Goal: Task Accomplishment & Management: Manage account settings

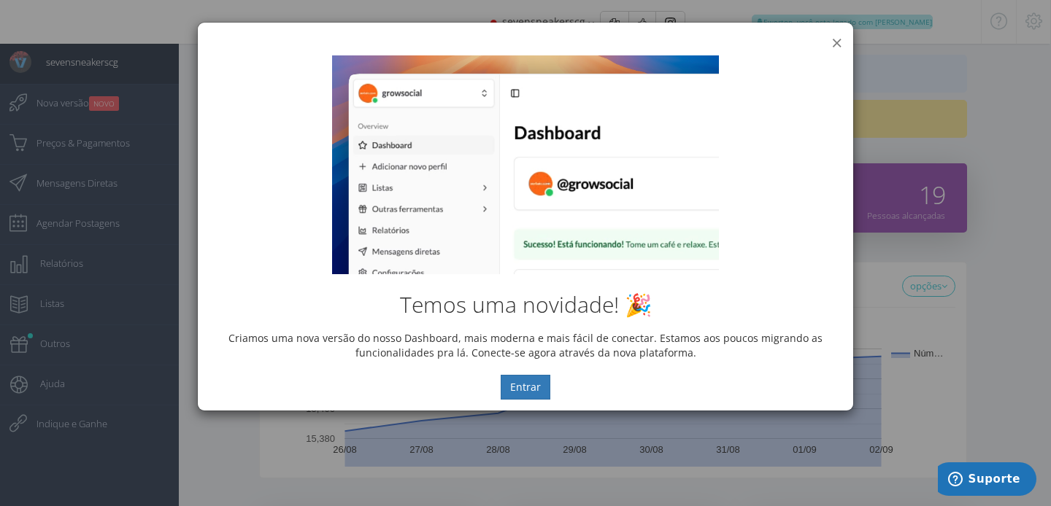
click at [833, 41] on button "×" at bounding box center [836, 43] width 11 height 20
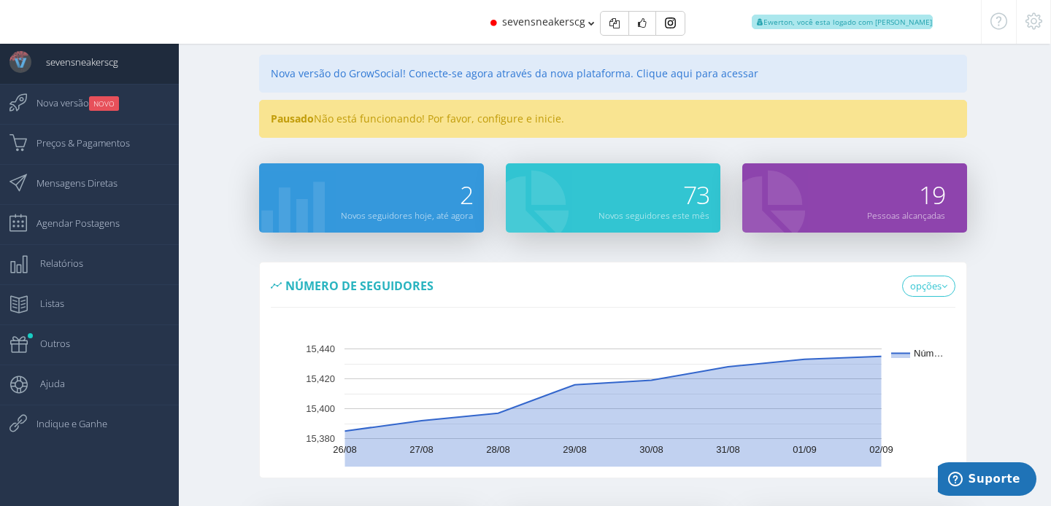
click at [1032, 20] on icon at bounding box center [1033, 21] width 17 height 10
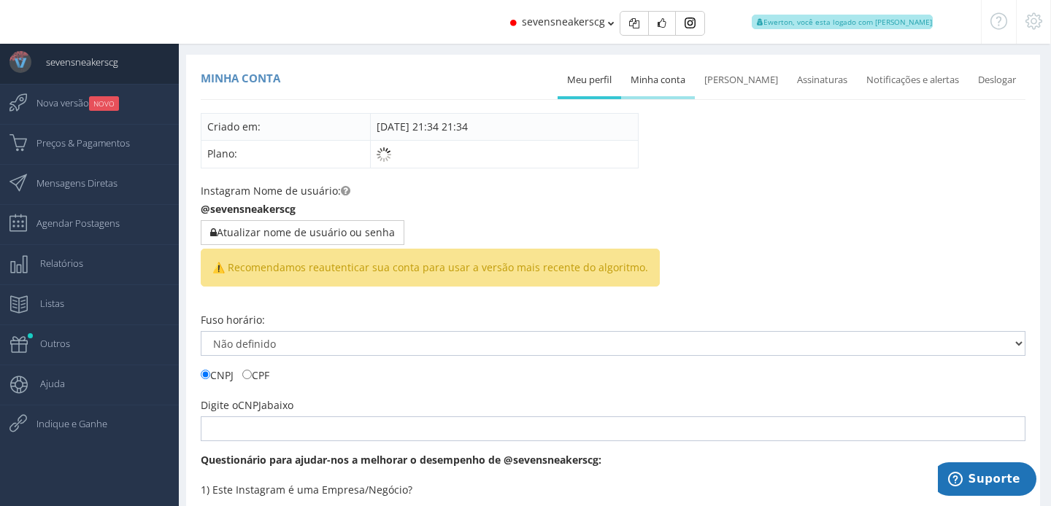
click at [673, 88] on link "Minha conta" at bounding box center [658, 80] width 74 height 32
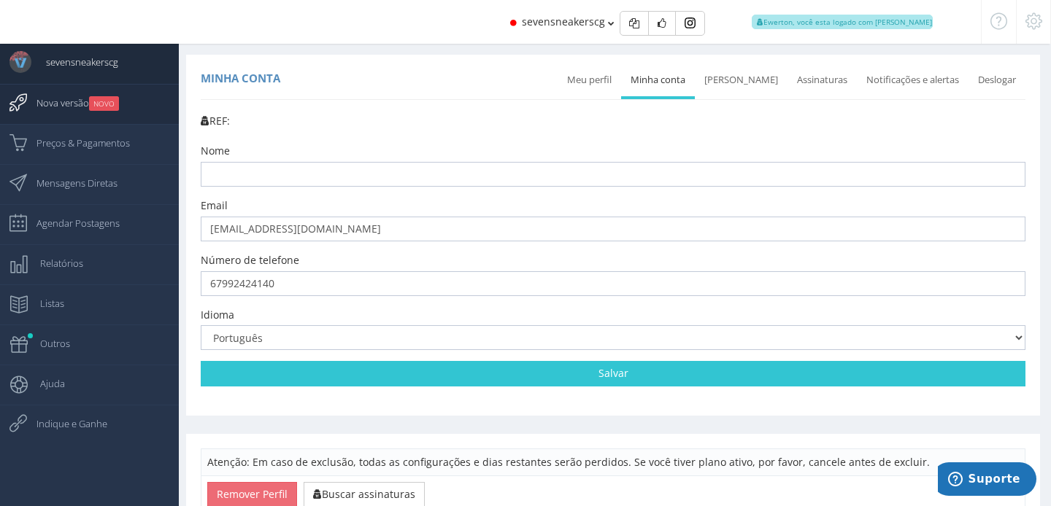
click at [113, 109] on small "NOVO" at bounding box center [104, 103] width 30 height 15
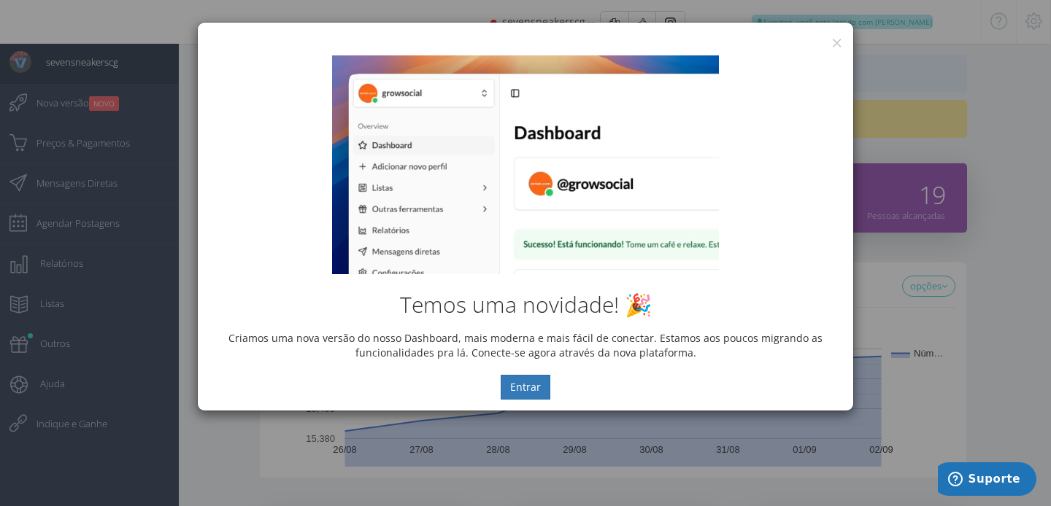
click at [833, 45] on div "Temos uma novidade! 🎉 Criamos uma nova versão do nosso Dashboard, mais moderna …" at bounding box center [525, 228] width 655 height 366
click at [838, 40] on button "×" at bounding box center [836, 43] width 11 height 20
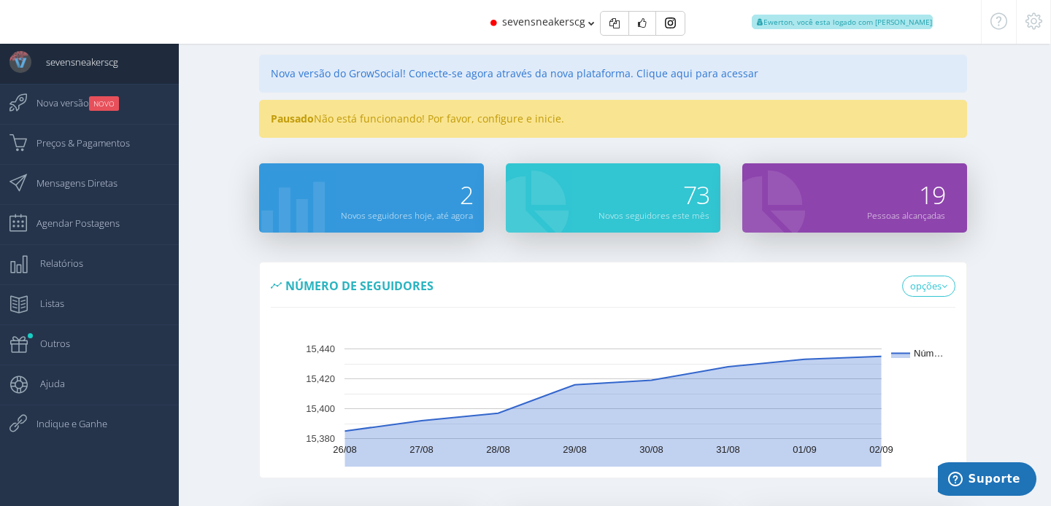
click at [1034, 23] on icon at bounding box center [1033, 21] width 17 height 10
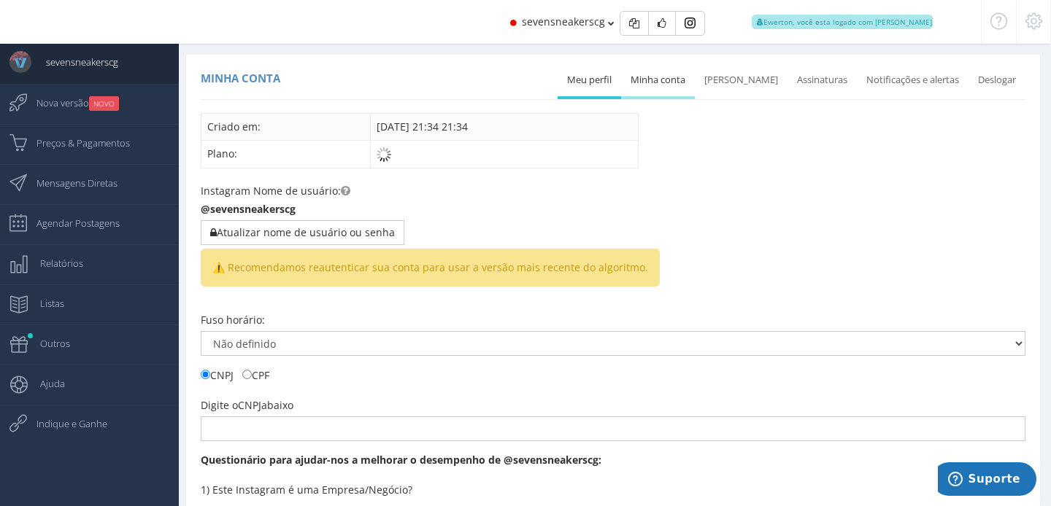
click at [678, 72] on link "Minha conta" at bounding box center [658, 80] width 74 height 32
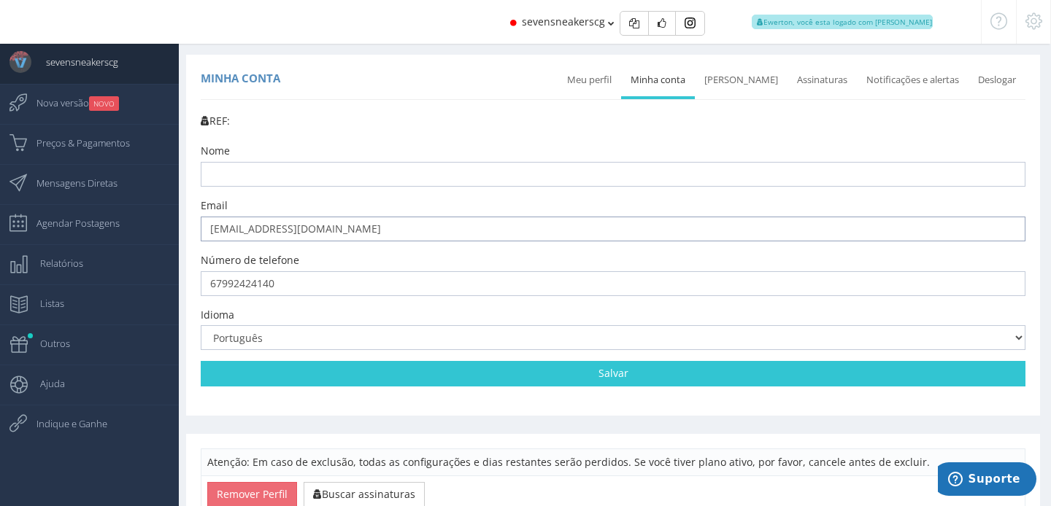
click at [386, 233] on input "[EMAIL_ADDRESS][DOMAIN_NAME]" at bounding box center [613, 229] width 824 height 25
click at [753, 85] on link "[PERSON_NAME]" at bounding box center [741, 80] width 93 height 32
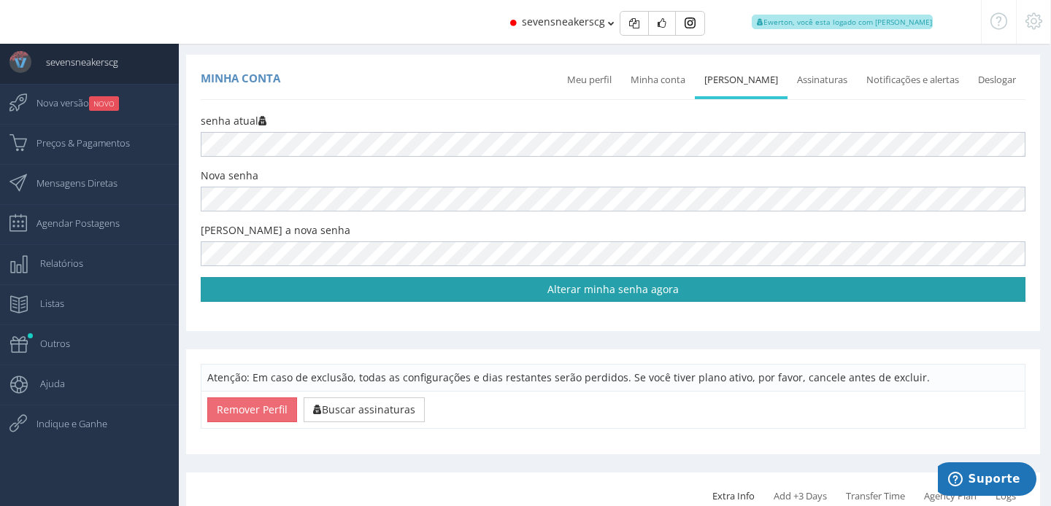
click at [574, 293] on link "Alterar minha senha agora" at bounding box center [613, 289] width 824 height 25
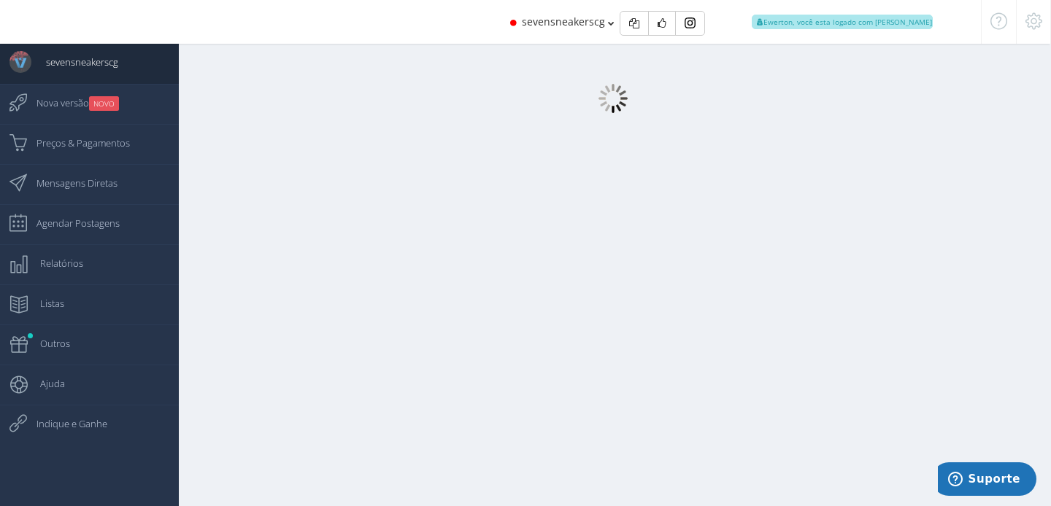
click at [1035, 23] on icon at bounding box center [1033, 21] width 17 height 10
click at [1035, 16] on icon at bounding box center [1033, 21] width 17 height 10
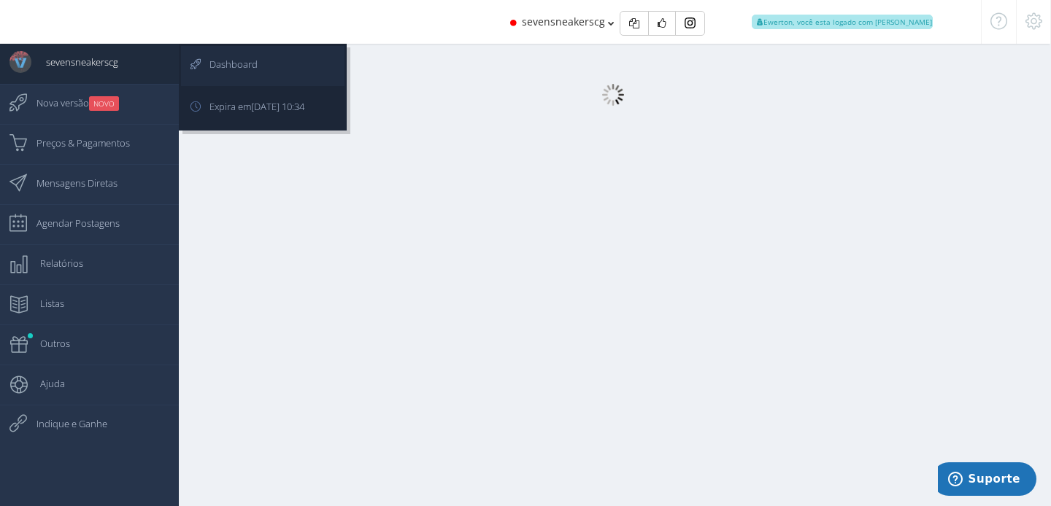
click at [215, 73] on span "Dashboard" at bounding box center [226, 64] width 63 height 36
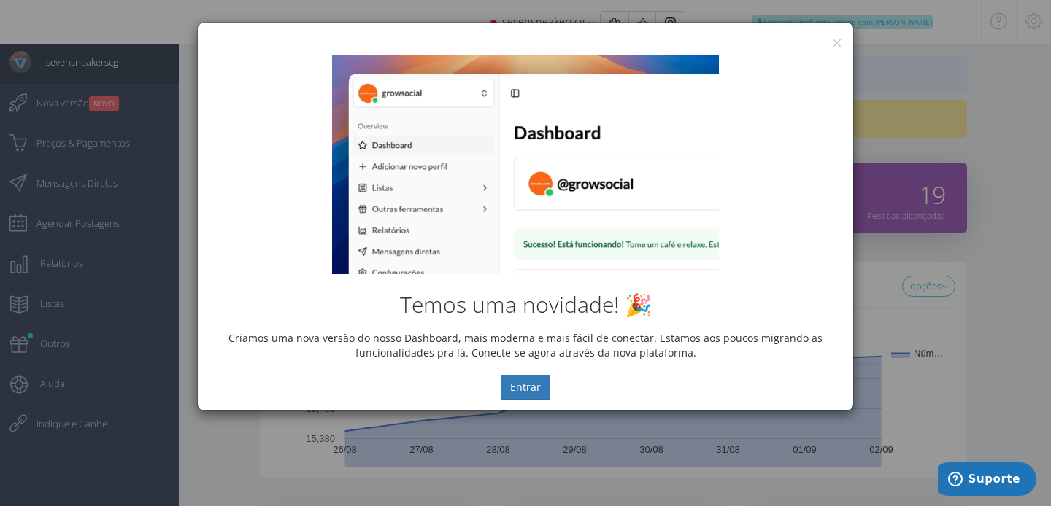
click at [840, 50] on div "Temos uma novidade! 🎉 Criamos uma nova versão do nosso Dashboard, mais moderna …" at bounding box center [525, 228] width 655 height 366
click at [836, 40] on button "×" at bounding box center [836, 43] width 11 height 20
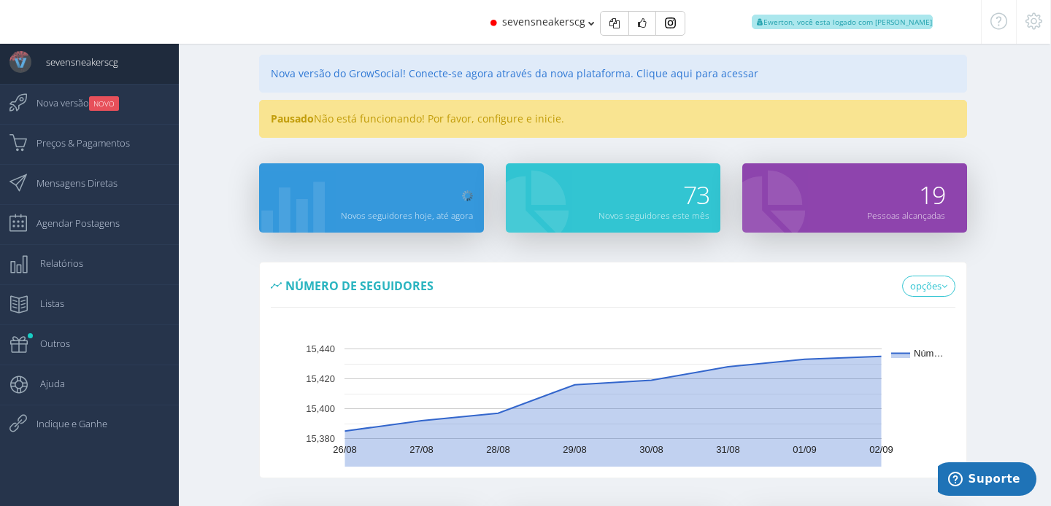
click at [1037, 26] on icon at bounding box center [1033, 21] width 17 height 10
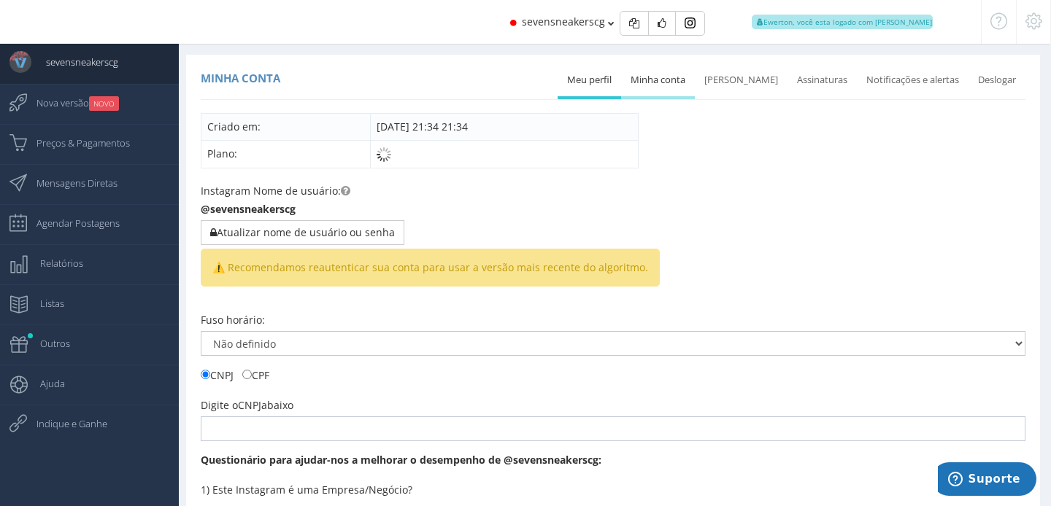
click at [681, 85] on link "Minha conta" at bounding box center [658, 80] width 74 height 32
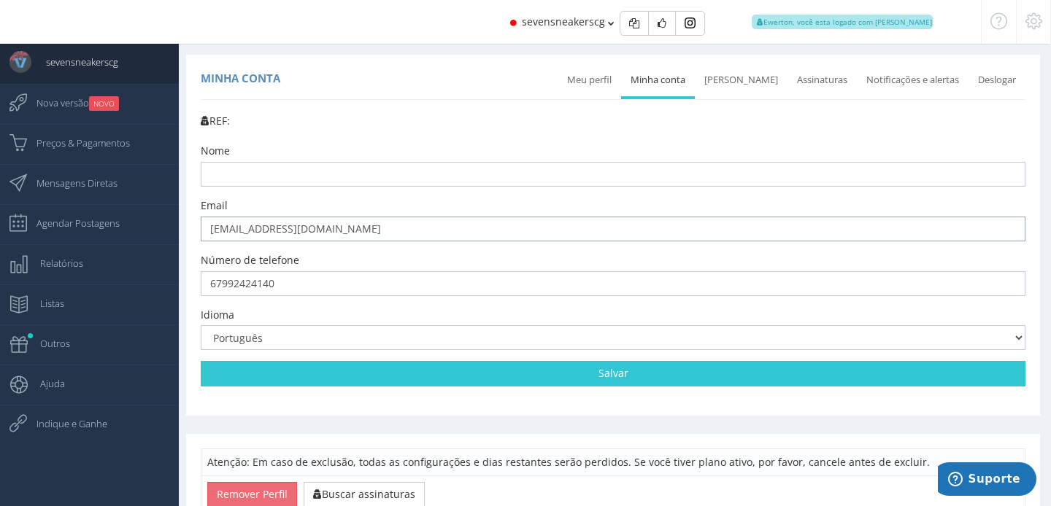
click at [405, 228] on input "[EMAIL_ADDRESS][DOMAIN_NAME]" at bounding box center [613, 229] width 824 height 25
